Goal: Transaction & Acquisition: Book appointment/travel/reservation

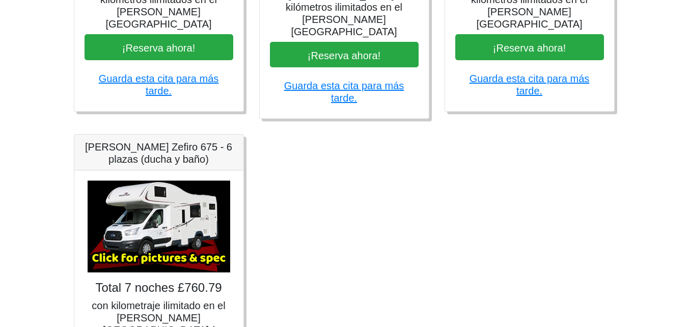
scroll to position [732, 0]
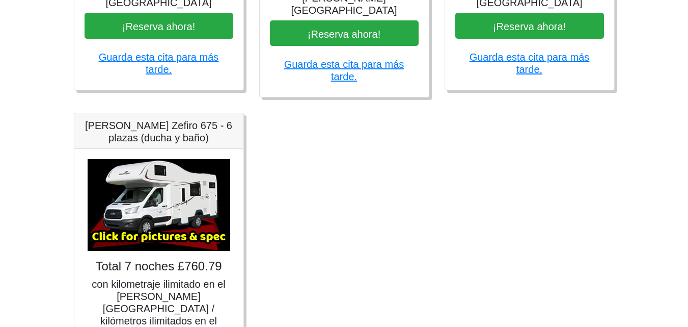
click at [158, 159] on img at bounding box center [159, 205] width 143 height 92
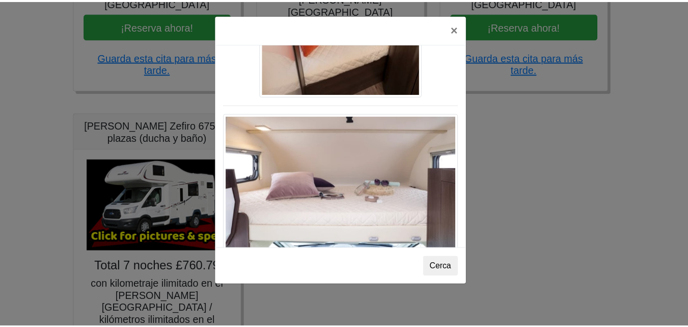
scroll to position [1532, 0]
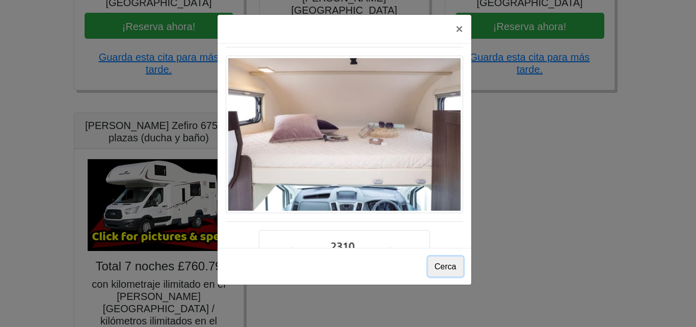
click at [437, 269] on font "Cerca" at bounding box center [446, 266] width 22 height 9
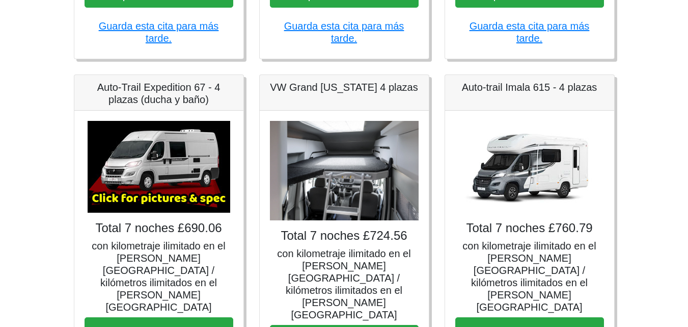
scroll to position [426, 0]
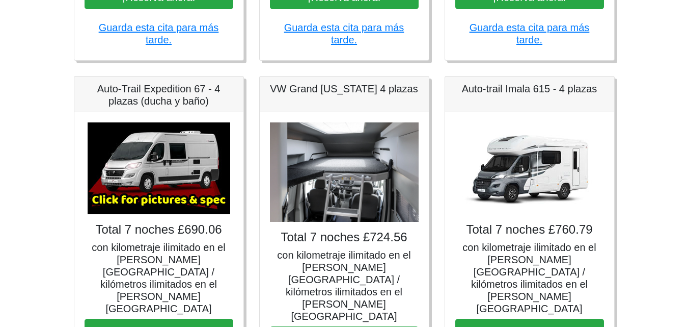
click at [517, 145] on img at bounding box center [530, 168] width 143 height 92
click at [523, 326] on font "¡Reserva ahora!" at bounding box center [529, 332] width 73 height 11
click at [511, 143] on img at bounding box center [530, 168] width 143 height 92
click at [512, 133] on img at bounding box center [530, 168] width 143 height 92
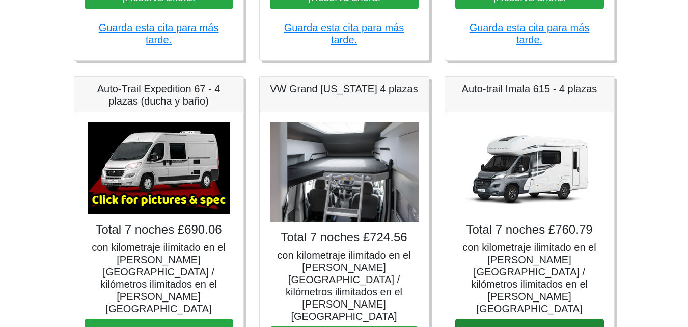
click at [512, 133] on img at bounding box center [530, 168] width 143 height 92
click at [519, 83] on font "Auto-trail Imala 615 - 4 plazas" at bounding box center [530, 88] width 136 height 11
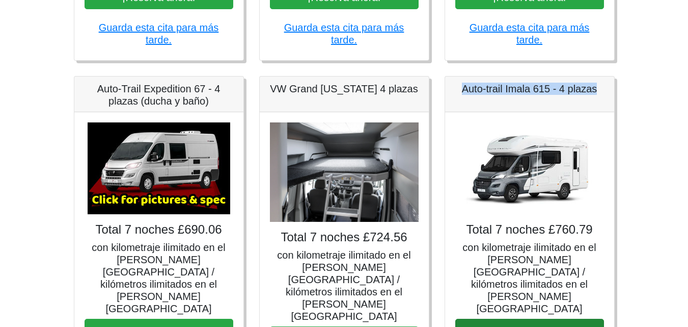
click at [519, 83] on font "Auto-trail Imala 615 - 4 plazas" at bounding box center [530, 88] width 136 height 11
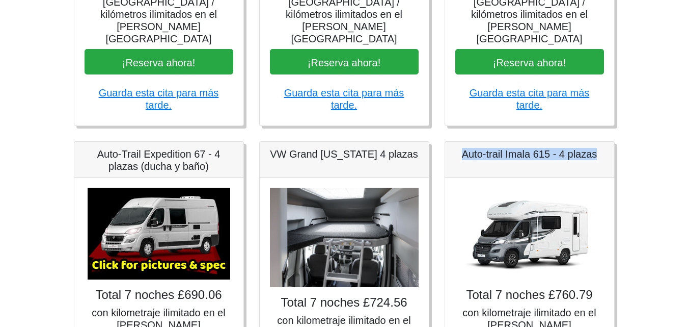
scroll to position [375, 0]
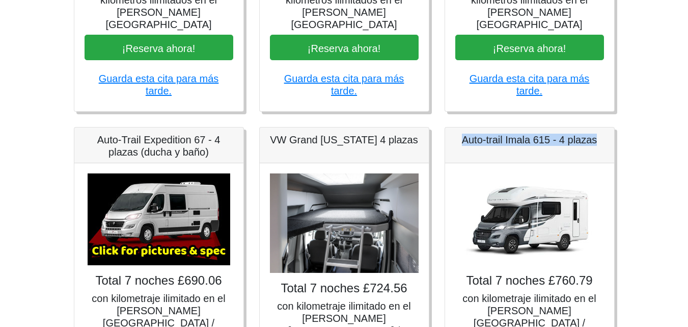
click at [353, 209] on img at bounding box center [344, 222] width 149 height 99
click at [145, 173] on img at bounding box center [159, 219] width 143 height 92
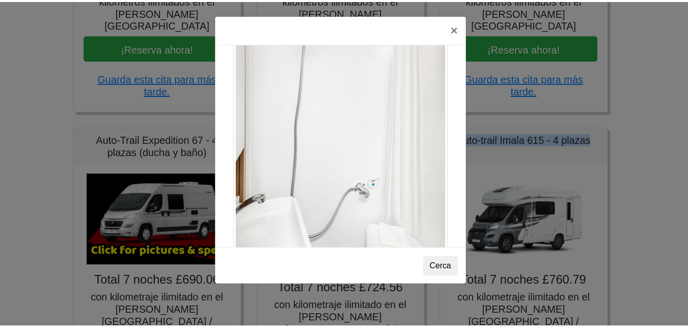
scroll to position [1453, 0]
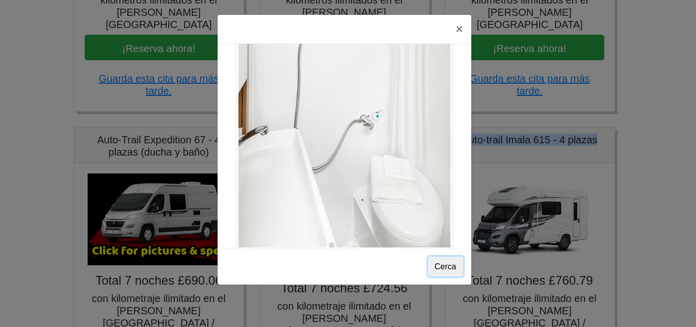
click at [457, 270] on button "Cerca" at bounding box center [445, 266] width 35 height 20
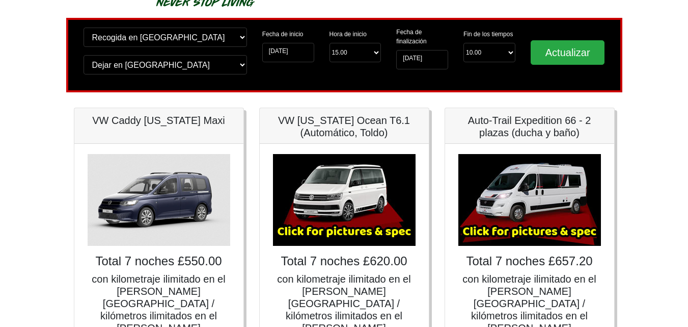
scroll to position [0, 0]
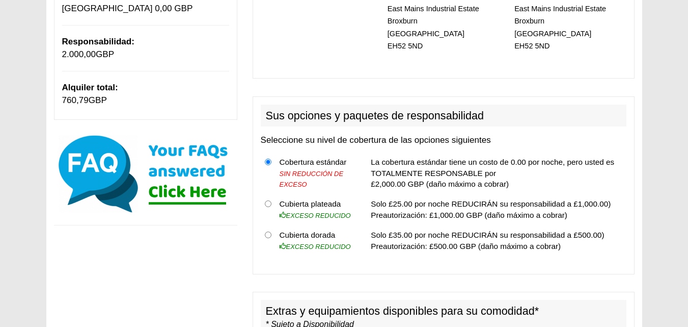
scroll to position [262, 0]
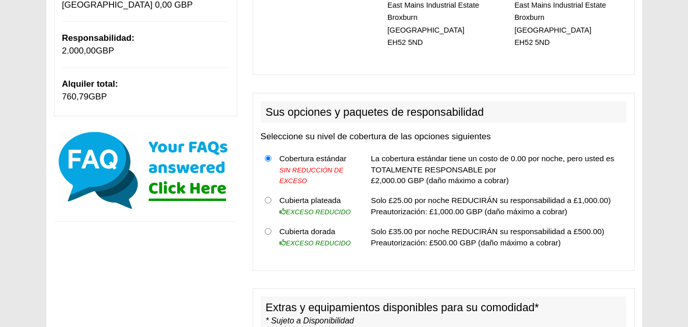
click at [269, 228] on input "radio" at bounding box center [268, 231] width 7 height 7
radio input "true"
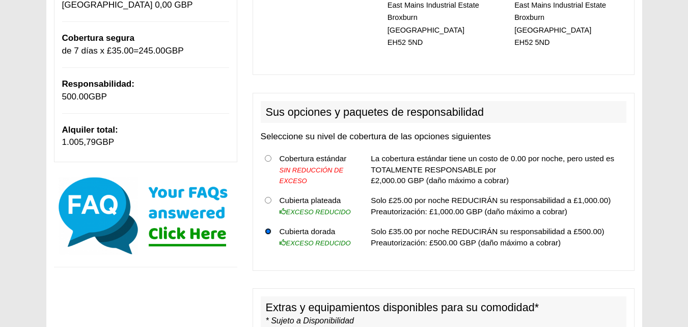
click at [269, 228] on input "radio" at bounding box center [268, 231] width 7 height 7
click at [266, 197] on input "radio" at bounding box center [268, 200] width 7 height 7
radio input "true"
click at [268, 155] on input "radio" at bounding box center [268, 158] width 7 height 7
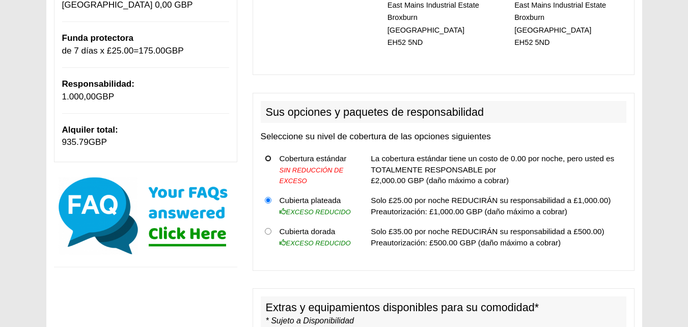
radio input "true"
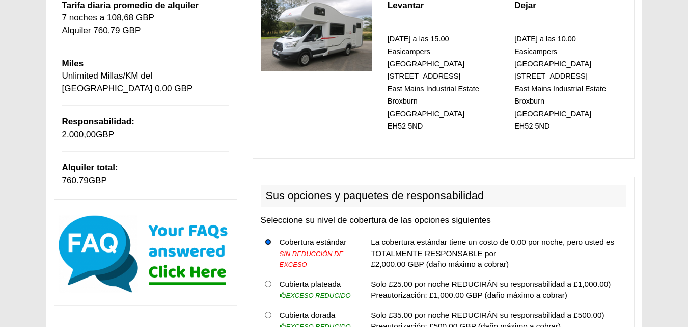
scroll to position [84, 0]
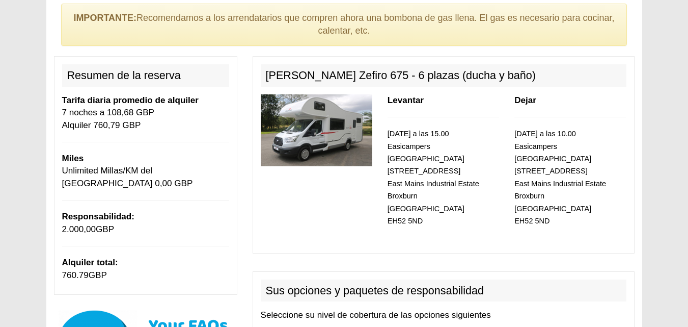
click at [299, 144] on img at bounding box center [317, 130] width 112 height 72
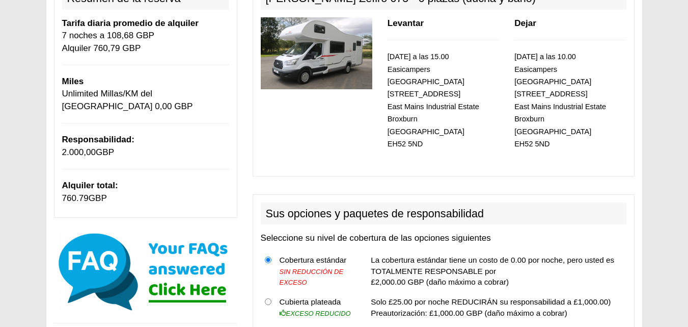
scroll to position [0, 0]
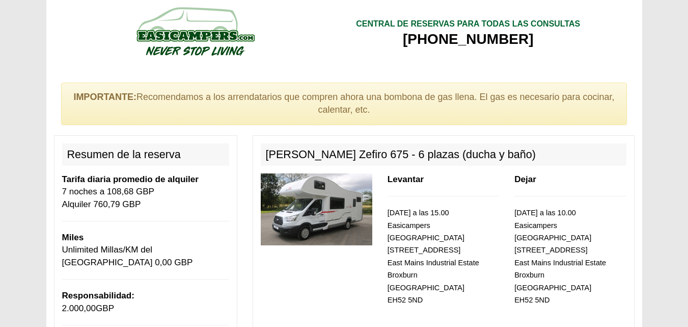
click at [340, 206] on img at bounding box center [317, 209] width 112 height 72
click at [351, 156] on font "Ford Zefiro 675 - 6 plazas (ducha y baño)" at bounding box center [401, 154] width 270 height 13
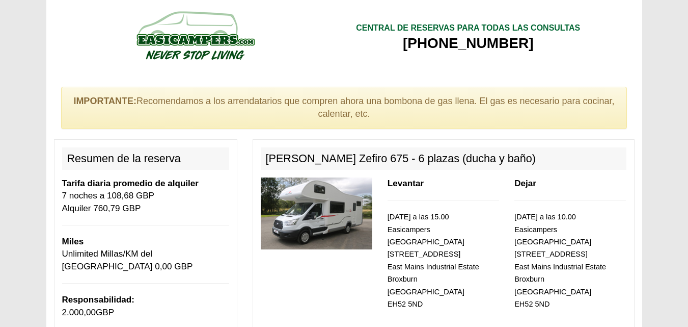
scroll to position [0, 0]
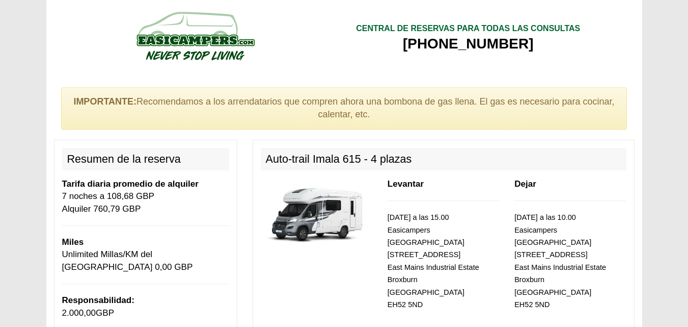
click at [303, 211] on img at bounding box center [317, 214] width 112 height 72
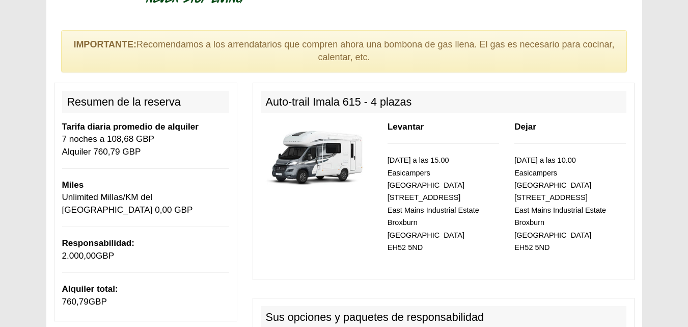
scroll to position [51, 0]
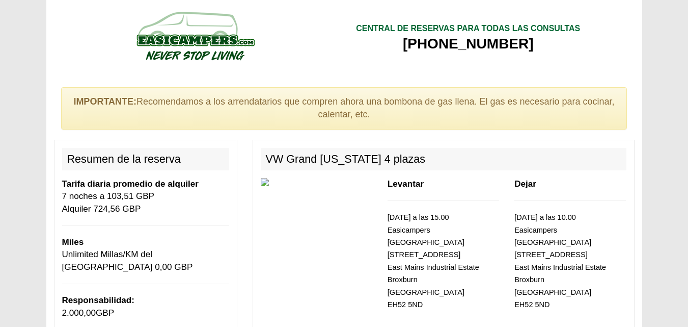
scroll to position [51, 0]
